Goal: Submit feedback/report problem

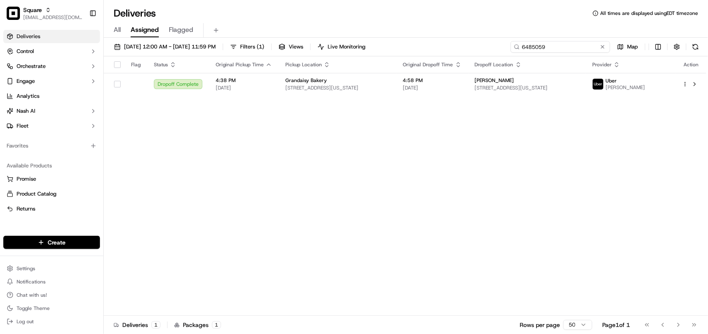
drag, startPoint x: 581, startPoint y: 50, endPoint x: 254, endPoint y: 46, distance: 327.0
click at [254, 46] on div "09/15/2025 12:00 AM - 09/21/2025 11:59 PM Filters ( 1 ) Views Live Monitoring 6…" at bounding box center [406, 48] width 605 height 15
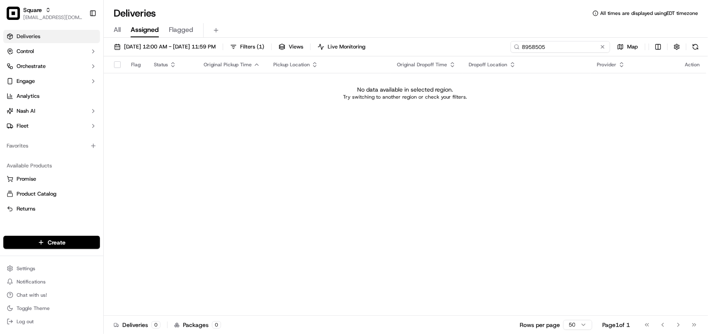
click at [525, 48] on input "8958505" at bounding box center [561, 47] width 100 height 12
type input "8958505"
click at [192, 45] on span "09/15/2025 12:00 AM - 09/21/2025 11:59 PM" at bounding box center [170, 46] width 92 height 7
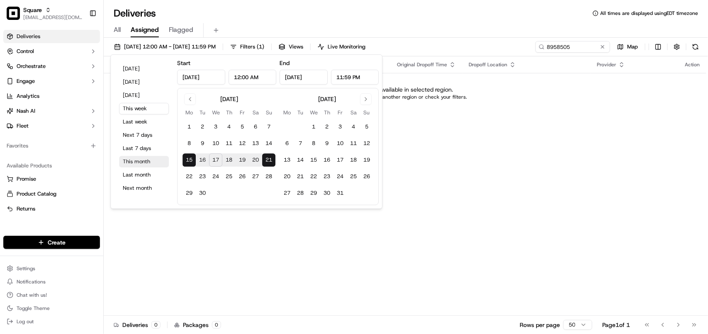
click at [139, 163] on button "This month" at bounding box center [144, 162] width 50 height 12
type input "Sep 1, 2025"
type input "Sep 30, 2025"
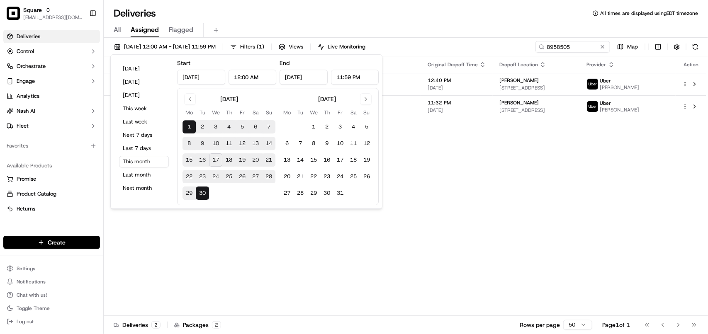
click at [536, 198] on div "Flag Status Original Pickup Time Pickup Location Original Dropoff Time Dropoff …" at bounding box center [405, 186] width 603 height 260
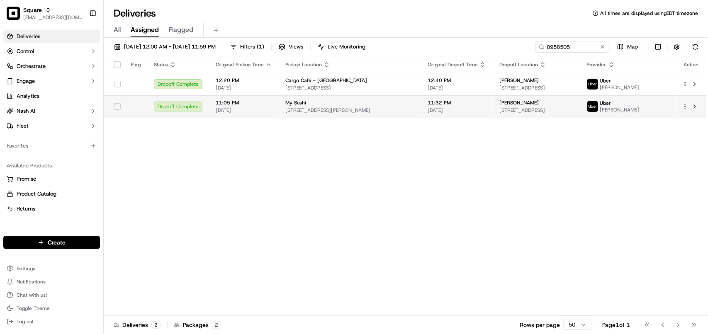
click at [514, 100] on td "Ilia Braun 1304 W 2nd St #458, Los Angeles, CA 90026, USA" at bounding box center [536, 106] width 87 height 22
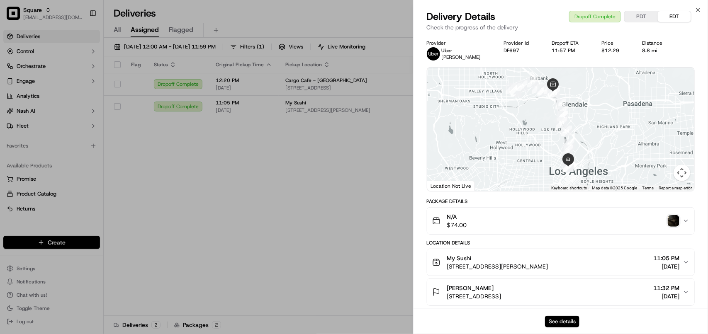
click at [561, 322] on button "See details" at bounding box center [562, 322] width 34 height 12
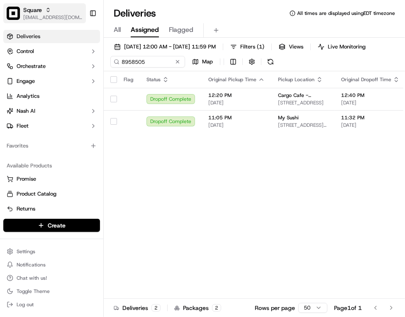
click at [55, 7] on div "Square" at bounding box center [52, 10] width 59 height 8
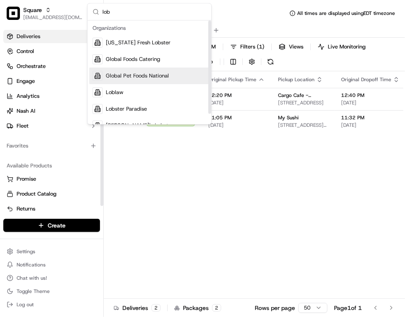
type input "lob"
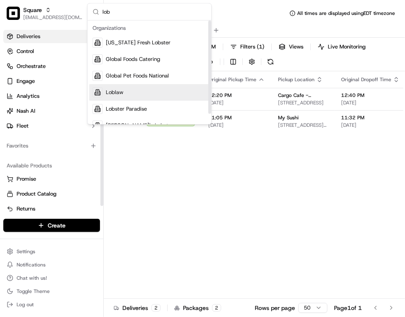
click at [104, 95] on div "Loblaw" at bounding box center [149, 93] width 120 height 17
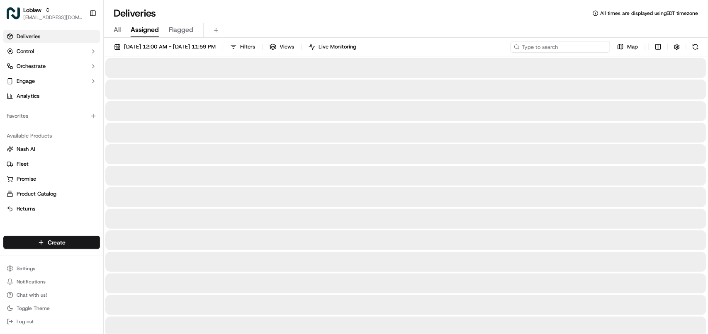
click at [552, 52] on input at bounding box center [561, 47] width 100 height 12
paste input "531900013588406"
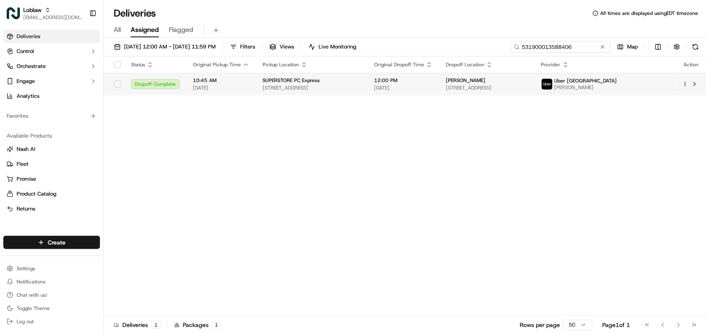
type input "531900013588406"
click at [500, 77] on td "Connie McKay 10309 98 St #101, Grande Prairie, AB T8V 2E7, Canada" at bounding box center [486, 84] width 95 height 22
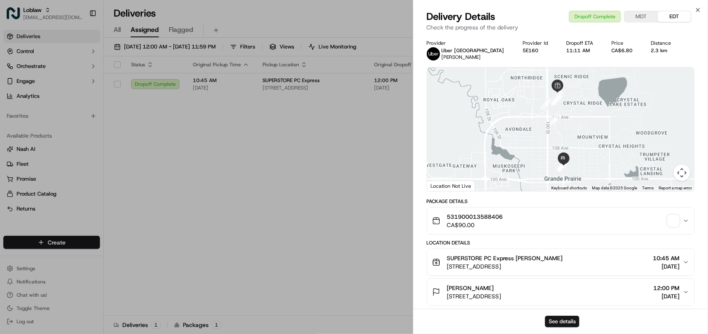
click at [568, 314] on div "See details" at bounding box center [561, 321] width 295 height 25
click at [565, 324] on button "See details" at bounding box center [562, 322] width 34 height 12
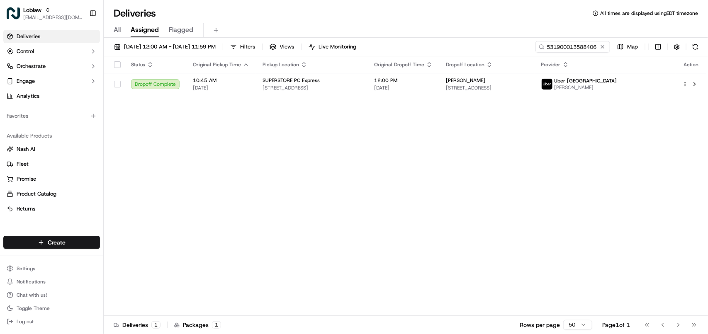
click at [53, 2] on div "Loblaw avaldez@nashhelp.com Toggle Sidebar" at bounding box center [51, 13] width 103 height 27
click at [55, 10] on div "Loblaw" at bounding box center [52, 10] width 59 height 8
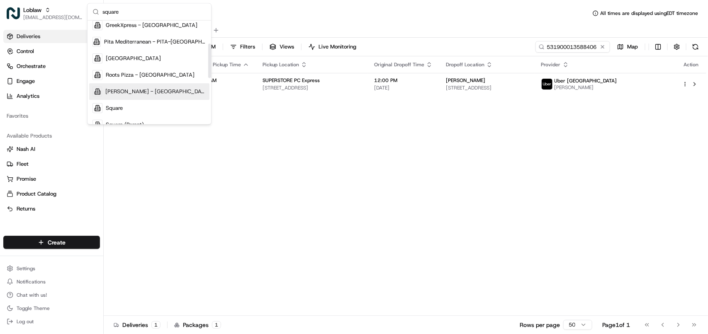
scroll to position [104, 0]
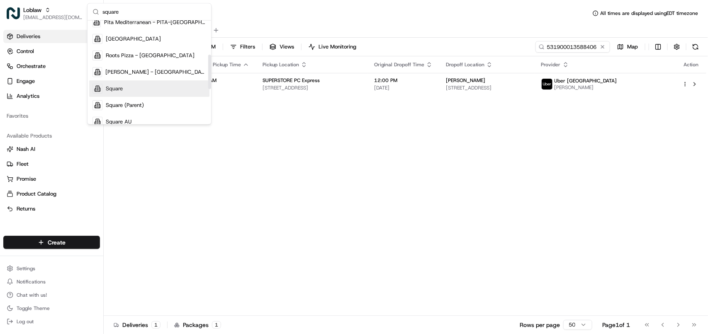
type input "square"
click at [135, 89] on div "Square" at bounding box center [149, 88] width 120 height 17
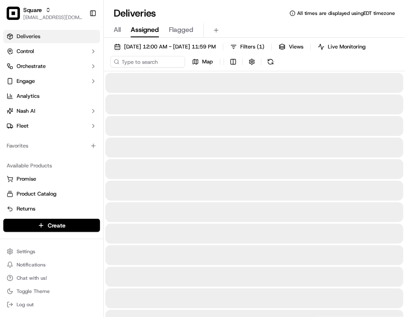
drag, startPoint x: 369, startPoint y: 135, endPoint x: 362, endPoint y: 124, distance: 13.8
click at [366, 131] on div at bounding box center [254, 126] width 298 height 20
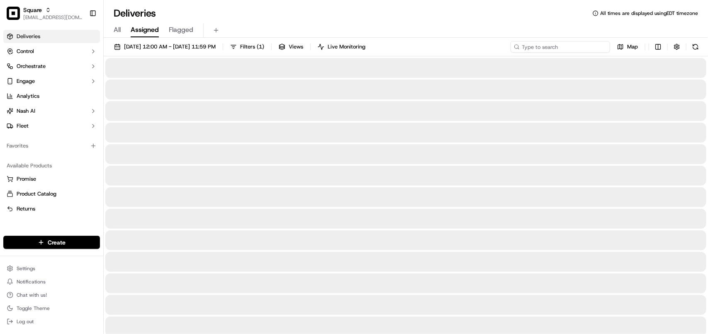
click at [585, 44] on input at bounding box center [561, 47] width 100 height 12
type input "S"
type input "Sanndra"
click at [212, 49] on span "09/01/2025 12:00 AM - 09/30/2025 11:59 PM" at bounding box center [170, 46] width 92 height 7
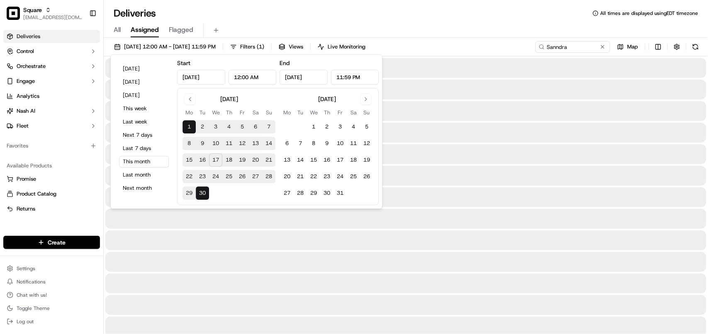
click at [109, 73] on div at bounding box center [405, 68] width 601 height 20
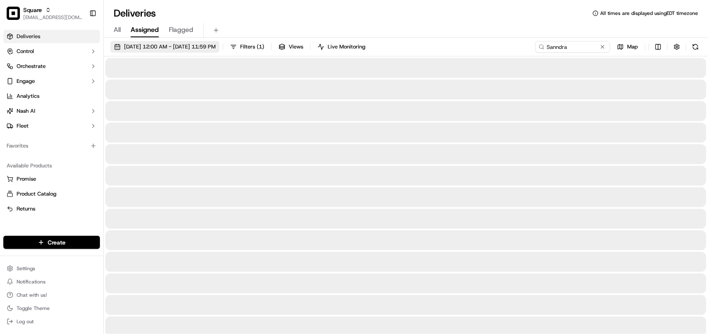
click at [145, 52] on button "09/01/2025 12:00 AM - 09/30/2025 11:59 PM" at bounding box center [164, 47] width 109 height 12
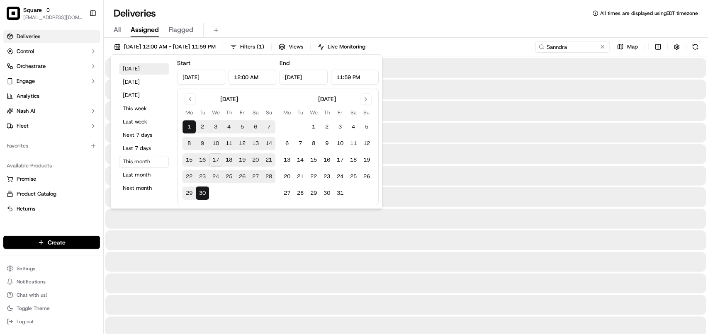
click at [137, 64] on button "Today" at bounding box center [144, 69] width 50 height 12
type input "Sep 17, 2025"
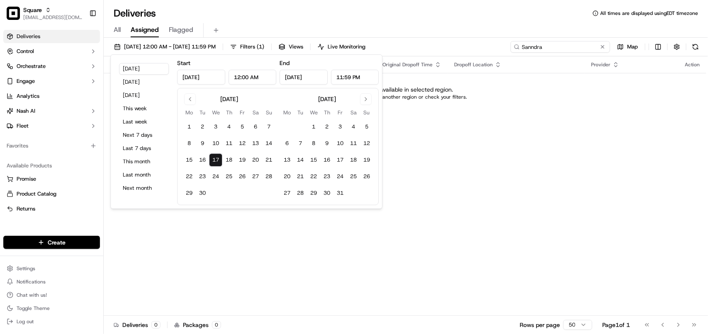
click at [556, 45] on input "Sanndra" at bounding box center [561, 47] width 100 height 12
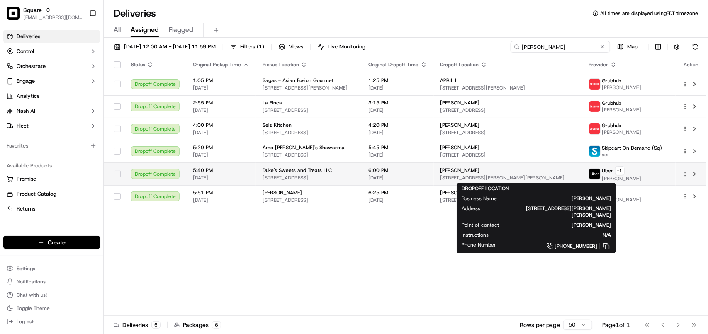
type input "Sandra"
click at [515, 171] on div "Sandra Porter" at bounding box center [508, 170] width 135 height 7
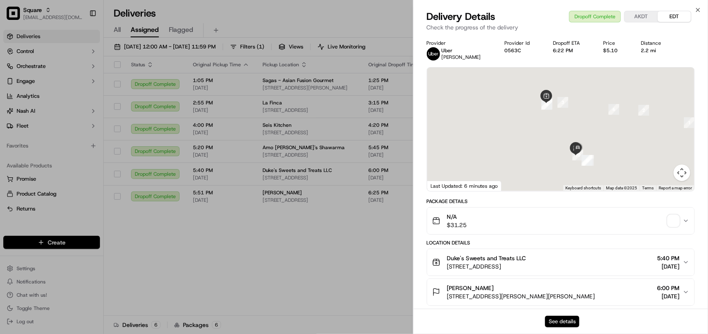
click at [556, 318] on button "See details" at bounding box center [562, 322] width 34 height 12
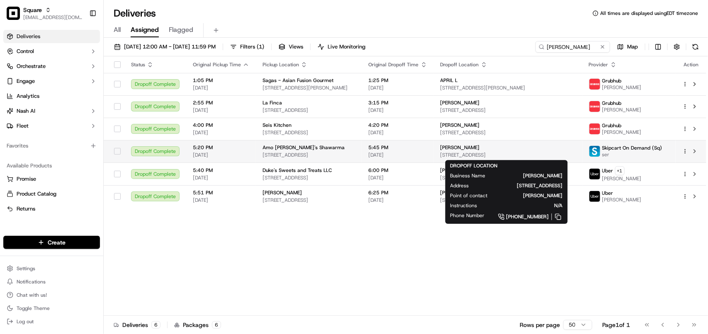
click at [504, 150] on div "sandra hanna" at bounding box center [508, 147] width 135 height 7
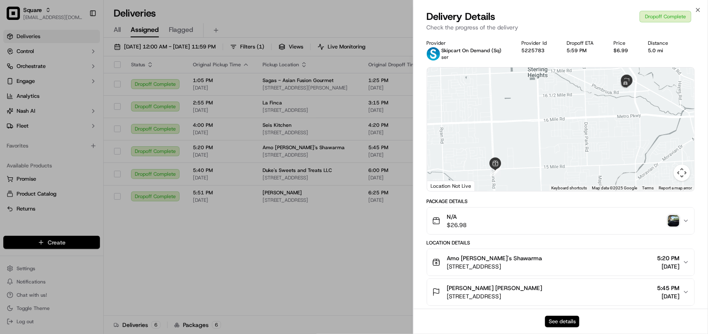
click at [559, 318] on button "See details" at bounding box center [562, 322] width 34 height 12
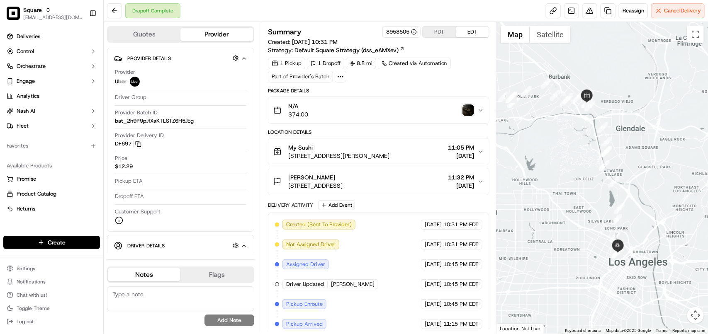
click at [469, 112] on img "button" at bounding box center [469, 111] width 12 height 12
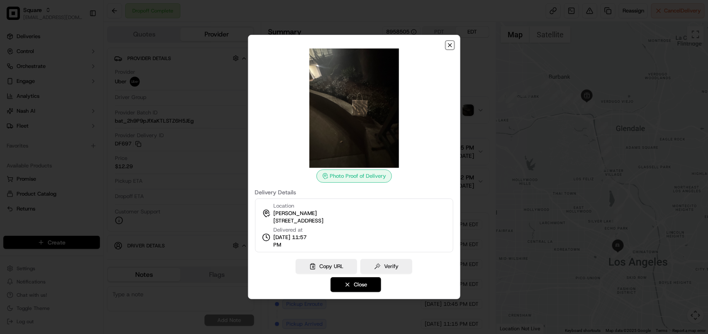
click at [451, 42] on icon "button" at bounding box center [450, 45] width 7 height 7
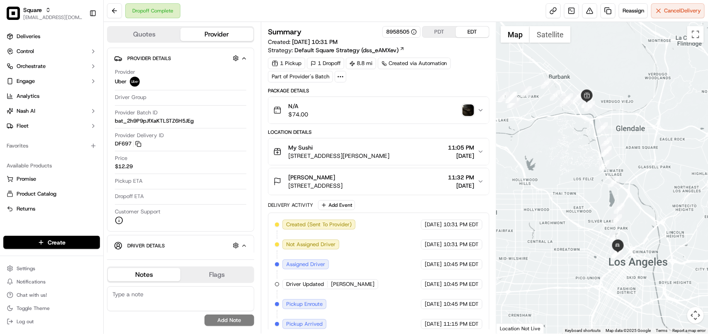
click at [426, 93] on div "Package Details" at bounding box center [379, 91] width 222 height 7
click at [586, 8] on button at bounding box center [590, 10] width 15 height 15
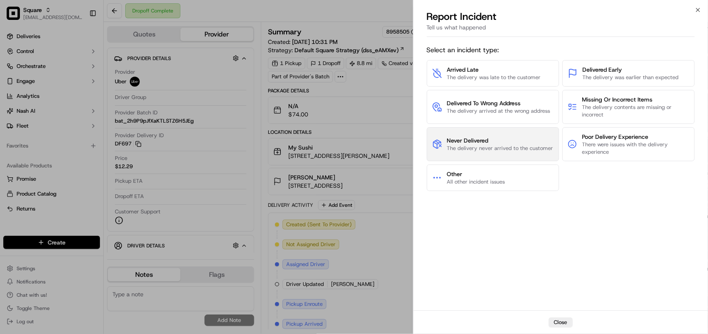
click at [466, 151] on span "The delivery never arrived to the customer" at bounding box center [500, 148] width 106 height 7
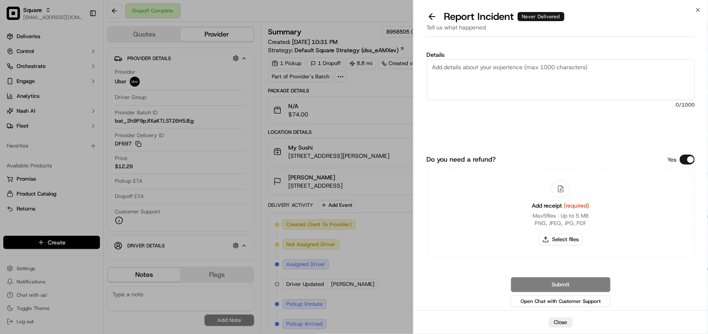
click at [436, 79] on textarea "Details" at bounding box center [561, 79] width 268 height 41
click at [558, 81] on textarea "ORrder never delivered" at bounding box center [561, 79] width 268 height 41
click at [438, 68] on textarea "ORrder never delivered" at bounding box center [561, 79] width 268 height 41
click at [519, 61] on textarea "Order never delivered" at bounding box center [561, 79] width 268 height 41
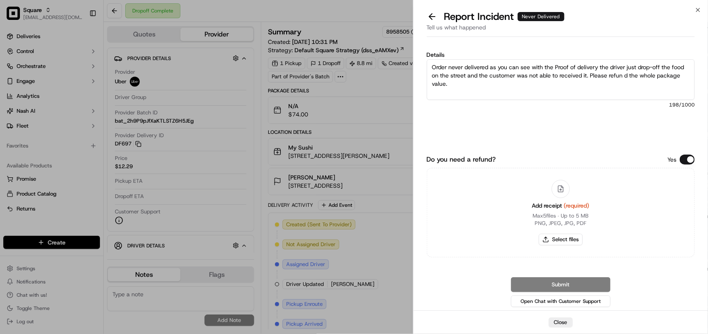
click at [469, 92] on textarea "Order never delivered as you can see with the Proof of delivery the driver just…" at bounding box center [561, 79] width 268 height 41
paste textarea "The order was never delivered. As shown in the proof of delivery, the driver dr…"
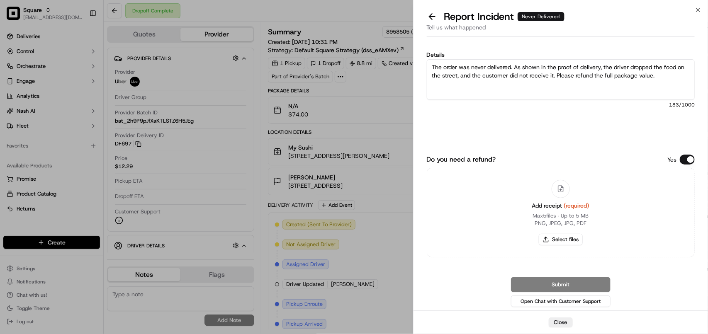
type textarea "The order was never delivered. As shown in the proof of delivery, the driver dr…"
click at [690, 156] on button "Do you need a refund?" at bounding box center [687, 160] width 15 height 10
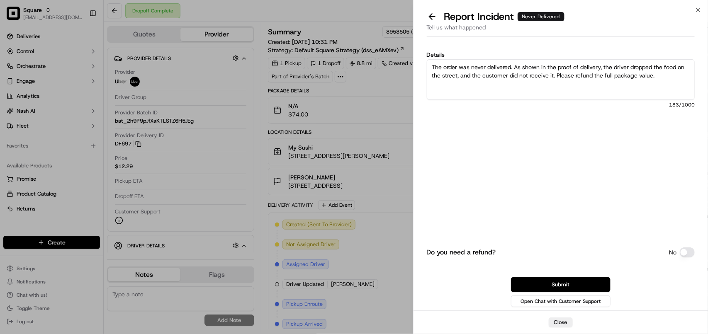
drag, startPoint x: 561, startPoint y: 291, endPoint x: 562, endPoint y: 285, distance: 6.4
click at [561, 288] on button "Submit" at bounding box center [561, 285] width 100 height 15
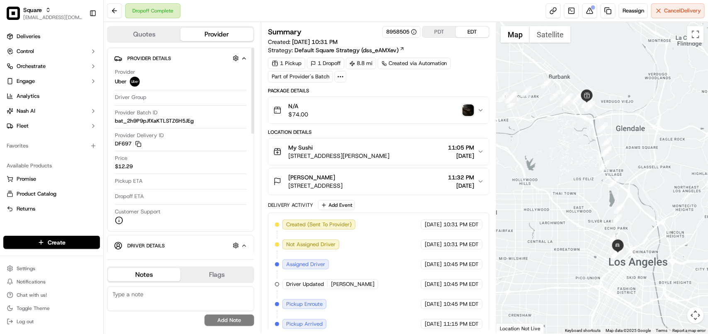
drag, startPoint x: 137, startPoint y: 301, endPoint x: 141, endPoint y: 301, distance: 4.6
click at [137, 301] on textarea at bounding box center [180, 299] width 147 height 25
paste textarea "**Caller: Information: Merchant **Reason for calling: Never delivered **Reso: F…"
type textarea "**Caller: Information: Merchant **Reason for calling: Never delivered **Reso: F…"
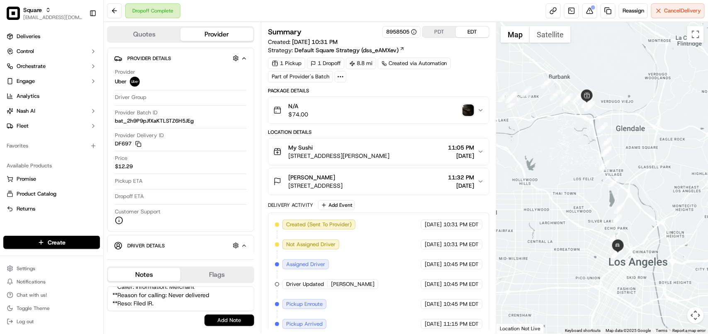
click at [225, 317] on button "Add Note" at bounding box center [230, 321] width 50 height 12
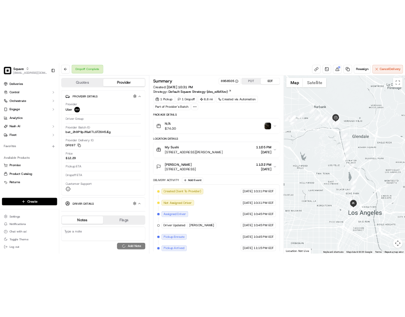
scroll to position [0, 0]
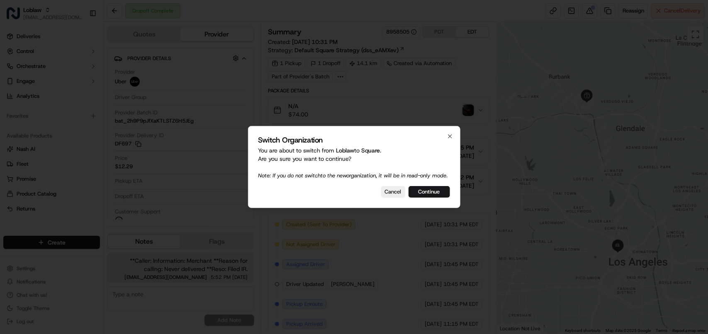
click at [254, 69] on div at bounding box center [354, 167] width 708 height 334
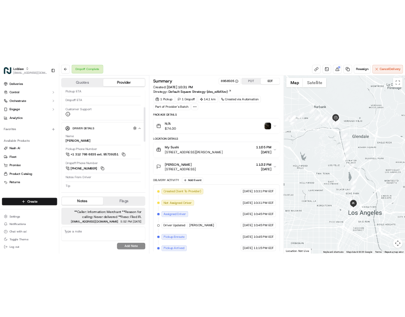
scroll to position [156, 0]
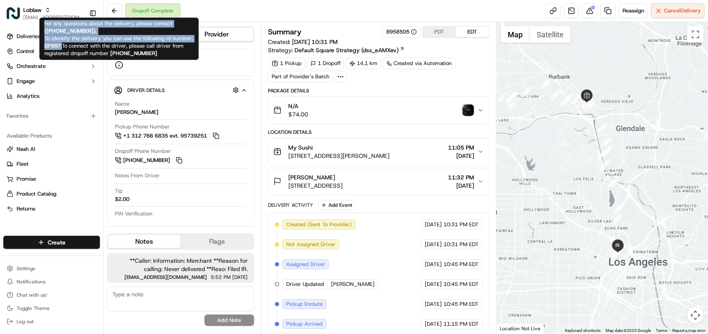
copy span "For any questions about the delivery, please contact ( +18669873750 ). To ident…"
drag, startPoint x: 63, startPoint y: 45, endPoint x: 34, endPoint y: 20, distance: 38.2
click at [39, 18] on div "For any questions about the delivery, please contact ( +18669873750 ). To ident…" at bounding box center [118, 39] width 159 height 42
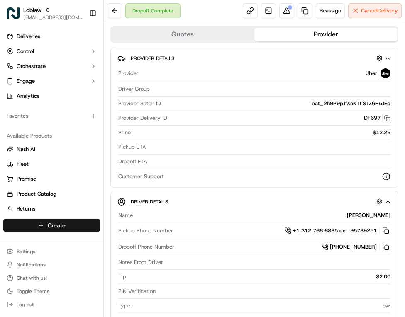
scroll to position [0, 0]
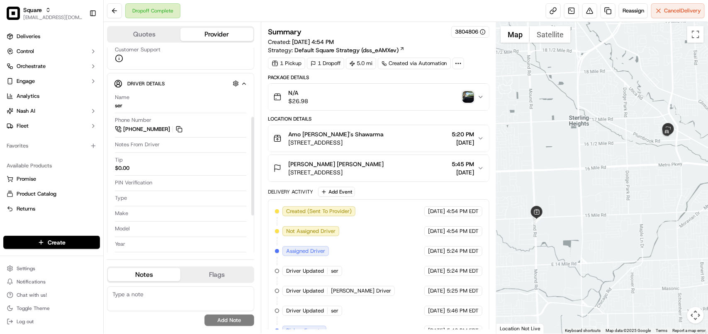
scroll to position [156, 0]
click at [461, 97] on div "N/A $26.98" at bounding box center [375, 97] width 204 height 17
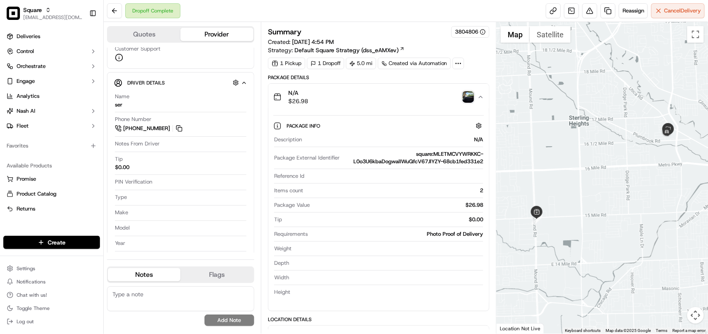
click at [467, 98] on img "button" at bounding box center [469, 97] width 12 height 12
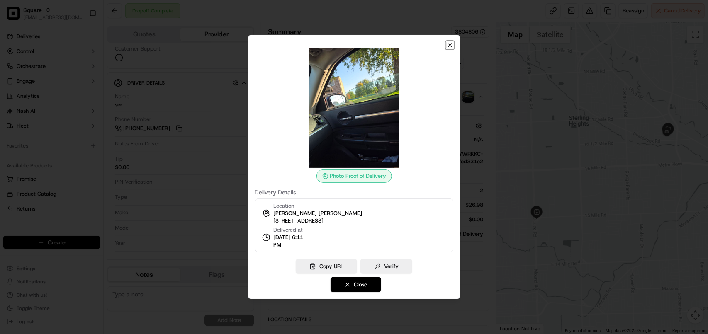
click at [447, 46] on icon "button" at bounding box center [450, 45] width 7 height 7
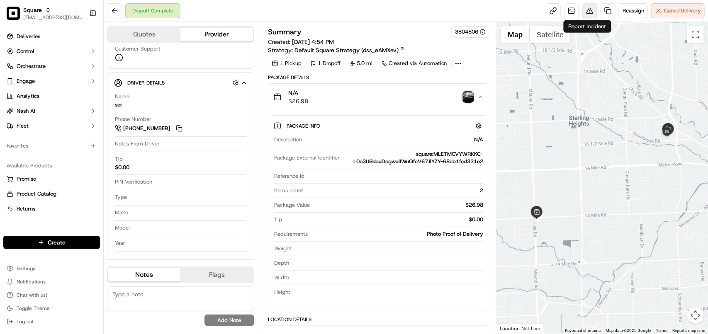
click at [590, 11] on button at bounding box center [590, 10] width 15 height 15
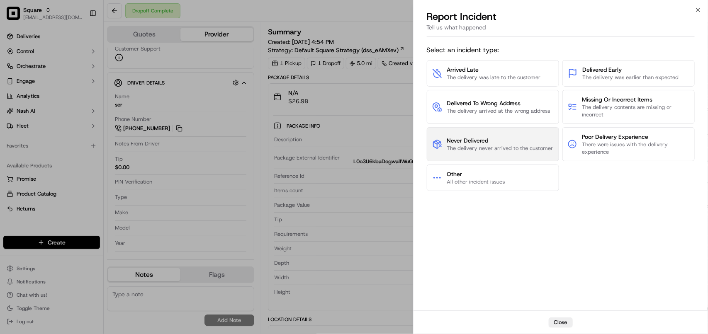
click at [498, 154] on button "Never Delivered The delivery never arrived to the customer" at bounding box center [493, 144] width 132 height 34
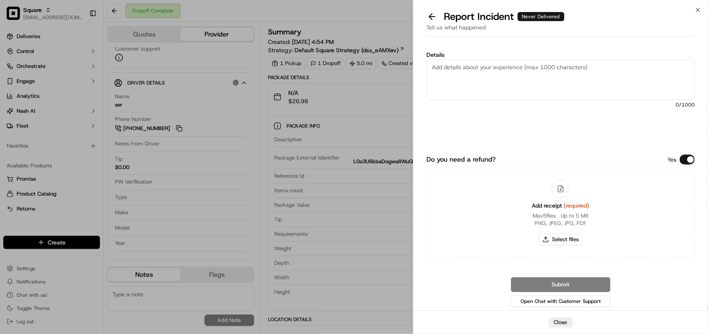
click at [502, 73] on textarea "Details" at bounding box center [561, 79] width 268 height 41
type textarea "Order never delivered"
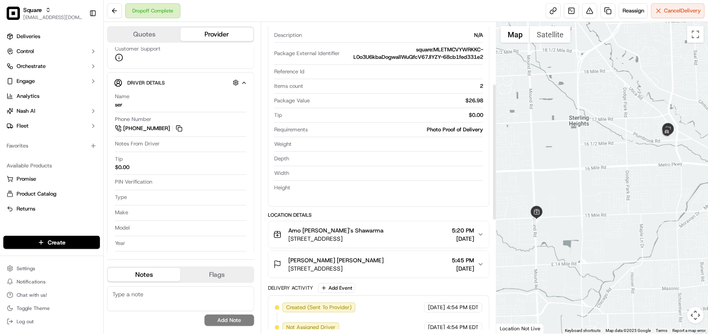
scroll to position [104, 0]
click at [446, 249] on button "Amo [PERSON_NAME]'s Shawarma [STREET_ADDRESS] 5:20 PM [DATE]" at bounding box center [378, 235] width 221 height 27
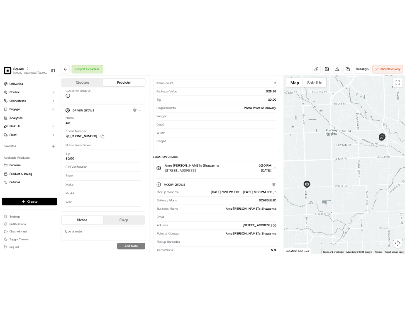
scroll to position [207, 0]
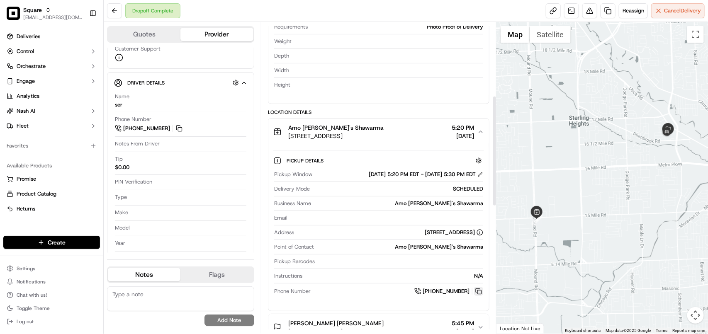
click at [480, 294] on button at bounding box center [478, 291] width 9 height 9
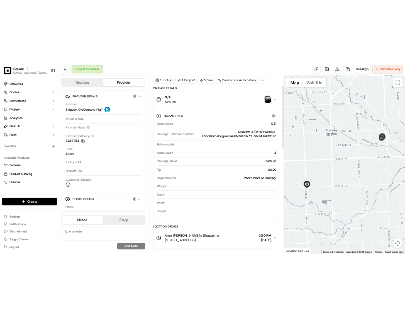
scroll to position [52, 0]
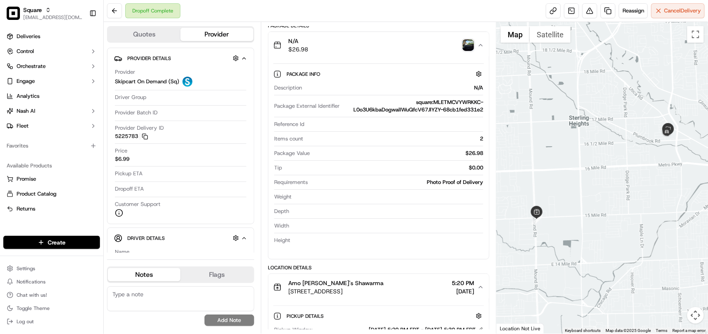
click at [478, 48] on icon "button" at bounding box center [481, 45] width 7 height 7
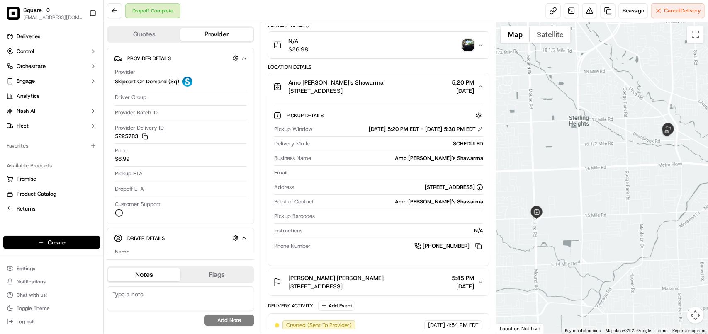
click at [484, 90] on icon "button" at bounding box center [481, 86] width 7 height 7
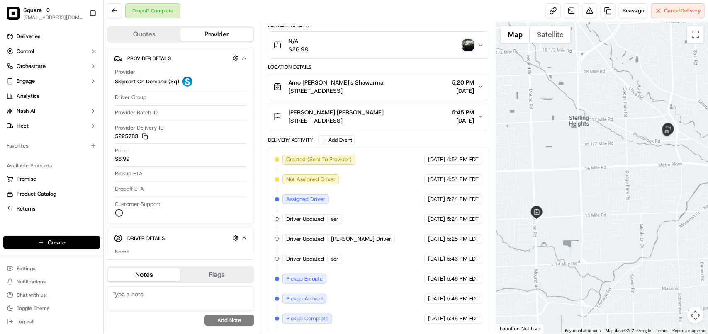
scroll to position [0, 0]
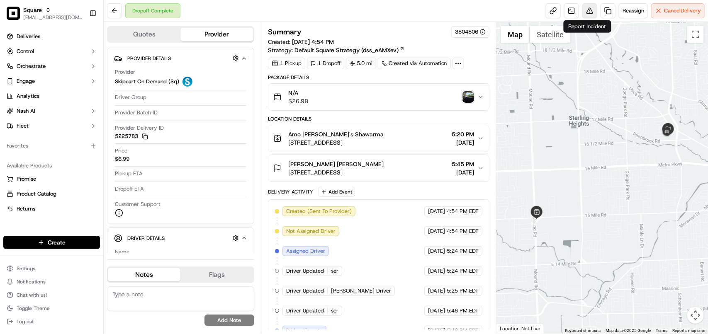
click at [585, 15] on button at bounding box center [590, 10] width 15 height 15
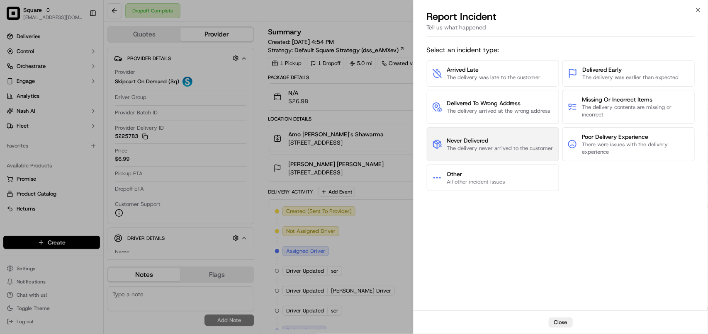
click at [512, 144] on span "Never Delivered" at bounding box center [500, 141] width 106 height 8
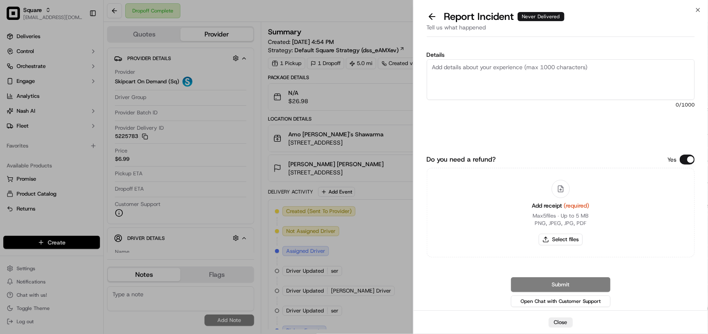
click at [488, 79] on textarea "Details" at bounding box center [561, 79] width 268 height 41
type textarea "Order never delivered, the order"
click at [473, 69] on textarea "Order never delivered, the order" at bounding box center [561, 79] width 268 height 41
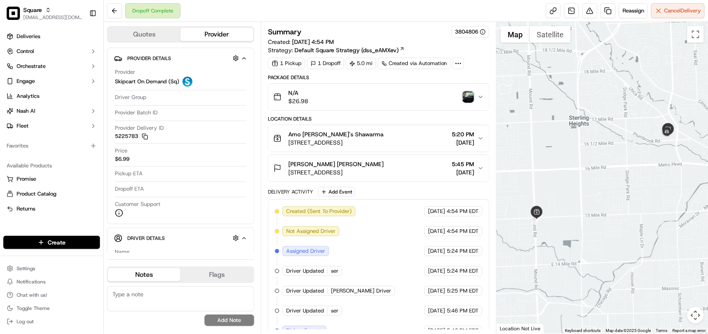
click at [469, 94] on img "button" at bounding box center [469, 97] width 12 height 12
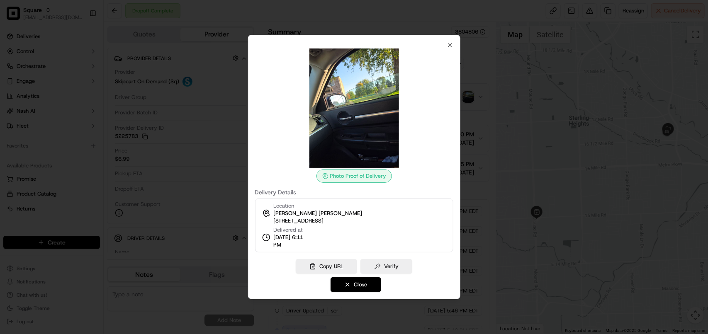
click at [324, 222] on span "[STREET_ADDRESS]" at bounding box center [298, 220] width 50 height 7
copy div "[STREET_ADDRESS]"
click at [447, 42] on icon "button" at bounding box center [450, 45] width 7 height 7
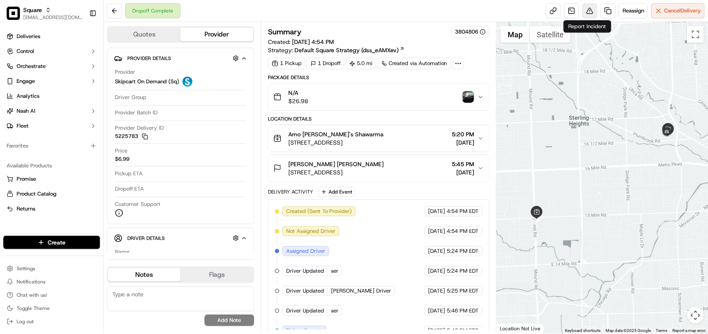
click at [590, 15] on button at bounding box center [590, 10] width 15 height 15
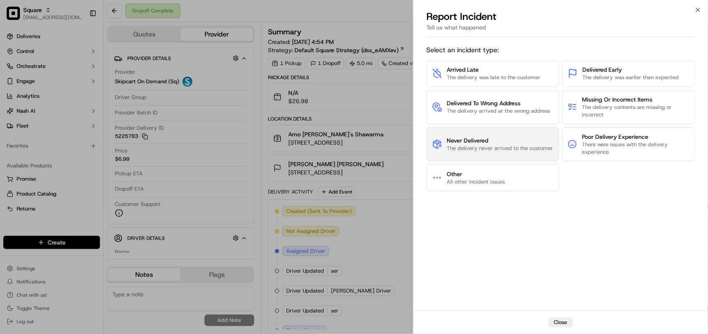
click at [475, 138] on span "Never Delivered" at bounding box center [500, 141] width 106 height 8
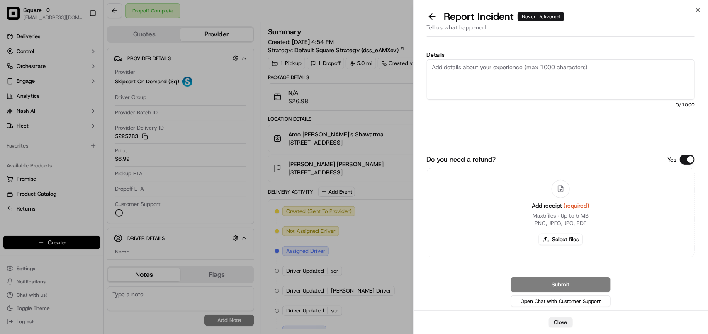
click at [471, 81] on textarea "Details" at bounding box center [561, 79] width 268 height 41
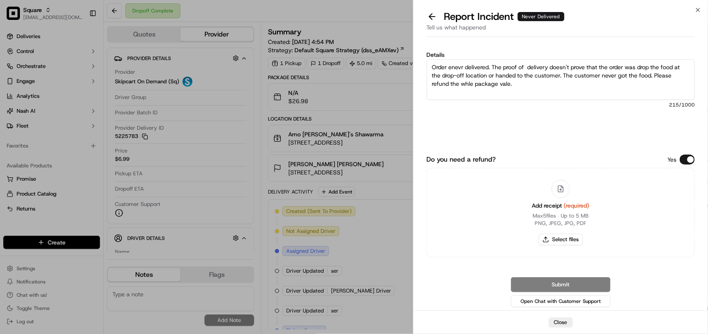
click at [509, 85] on textarea "Order enevr delivered. The proof of delivery doesn't prove that the order was d…" at bounding box center [561, 79] width 268 height 41
click at [521, 91] on textarea "Order enevr delivered. The proof of delivery doesn't prove that the order was d…" at bounding box center [561, 79] width 268 height 41
click at [536, 65] on textarea "Order enevr delivered. The proof of delivery doesn't prove that the order was d…" at bounding box center [561, 79] width 268 height 41
click at [551, 93] on textarea "Order enevr delivered. The proof of delivery doesn't prove that the order was d…" at bounding box center [561, 79] width 268 height 41
click at [480, 92] on textarea "Order enevr delivered. The proof of delivery doesn't prove that the order was d…" at bounding box center [561, 79] width 268 height 41
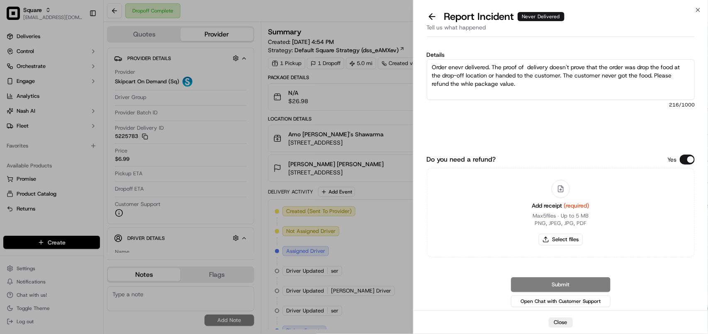
click at [470, 86] on textarea "Order enevr delivered. The proof of delivery doesn't prove that the order was d…" at bounding box center [561, 79] width 268 height 41
click at [558, 67] on textarea "Order enevr delivered. The proof of delivery doesn't prove that the order was d…" at bounding box center [561, 79] width 268 height 41
click at [619, 78] on textarea "Order enevr delivered. The proof of delivery doesn't prove that the order was d…" at bounding box center [561, 79] width 268 height 41
type textarea "Order enevr delivered. The proof of delivery doesn't prove that the order was d…"
click at [686, 156] on button "Do you need a refund?" at bounding box center [687, 160] width 15 height 10
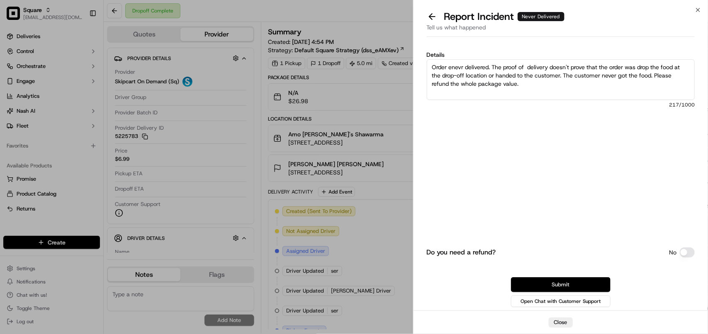
click at [579, 280] on button "Submit" at bounding box center [561, 285] width 100 height 15
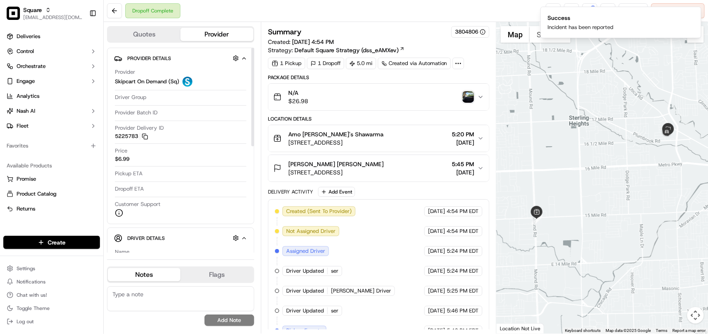
click at [143, 297] on textarea at bounding box center [180, 299] width 147 height 25
paste textarea "**Caller: Information: Merchant **Reason for calling: Never delivered **Reso: F…"
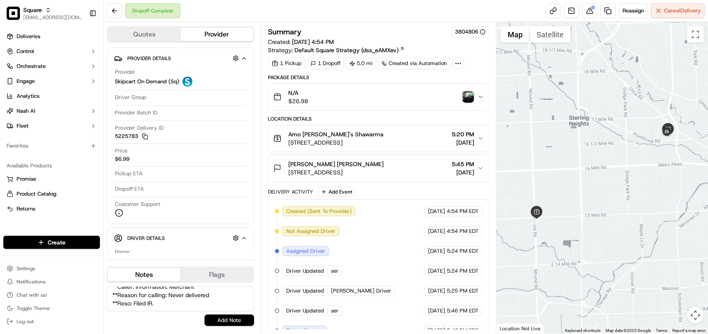
type textarea "**Caller: Information: Merchant **Reason for calling: Never delivered **Reso: F…"
click at [238, 324] on button "Add Note" at bounding box center [230, 321] width 50 height 12
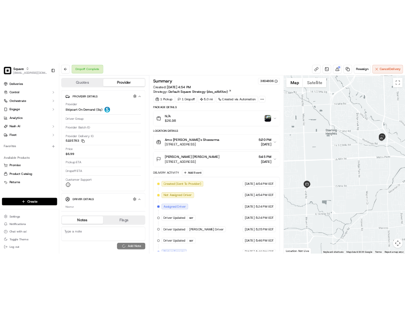
scroll to position [0, 0]
